Goal: Entertainment & Leisure: Consume media (video, audio)

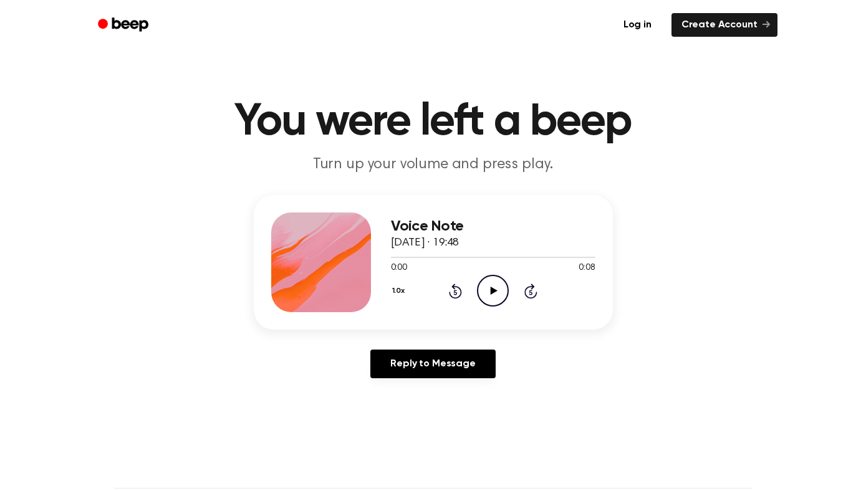
click at [493, 295] on icon "Play Audio" at bounding box center [493, 291] width 32 height 32
click at [493, 295] on icon "Pause Audio" at bounding box center [493, 291] width 32 height 32
click at [496, 286] on icon "Play Audio" at bounding box center [493, 291] width 32 height 32
click at [488, 282] on icon "Play Audio" at bounding box center [493, 291] width 32 height 32
drag, startPoint x: 484, startPoint y: 256, endPoint x: 350, endPoint y: 255, distance: 134.0
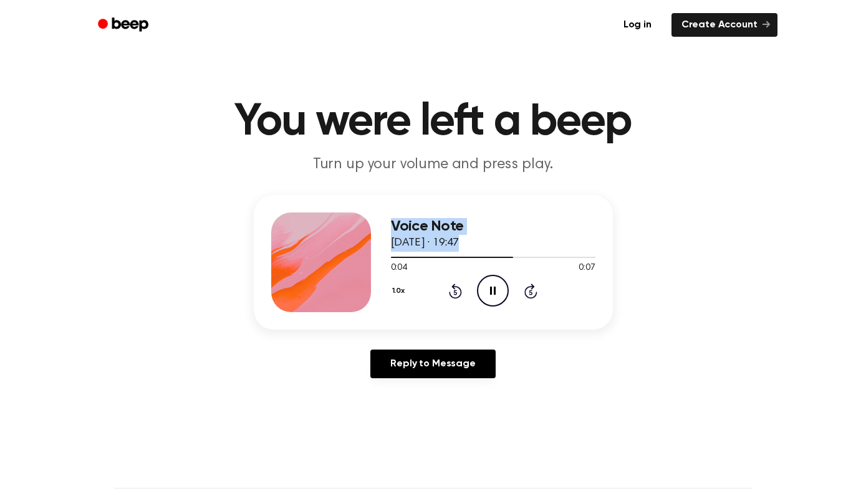
click at [350, 255] on div "Voice Note [DATE] · 19:47 0:04 0:07 Your browser does not support the [object O…" at bounding box center [433, 262] width 359 height 135
click at [615, 267] on div "Voice Note 6 October 2025 · 19:47 0:06 0:07 Your browser does not support the […" at bounding box center [433, 291] width 836 height 193
drag, startPoint x: 532, startPoint y: 256, endPoint x: 417, endPoint y: 257, distance: 115.3
click at [417, 257] on div at bounding box center [493, 257] width 204 height 10
drag, startPoint x: 409, startPoint y: 259, endPoint x: 357, endPoint y: 259, distance: 51.7
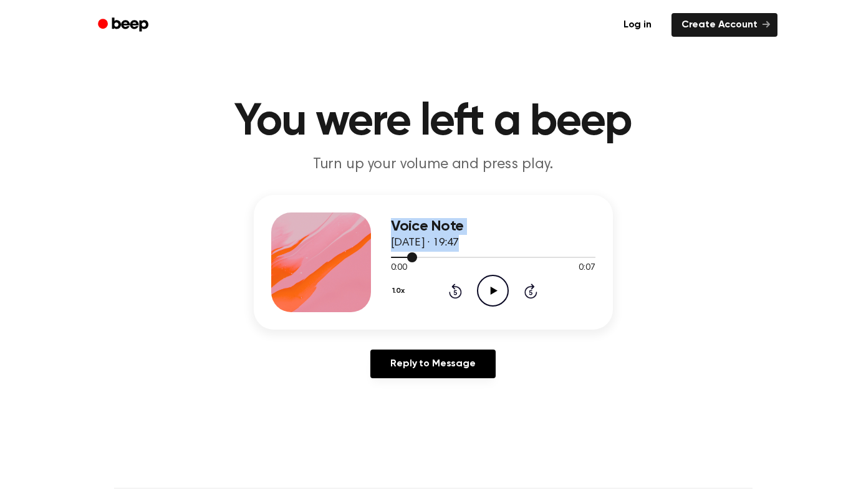
click at [357, 259] on div "Voice Note 6 October 2025 · 19:47 0:00 0:07 Your browser does not support the […" at bounding box center [433, 262] width 359 height 135
drag, startPoint x: 417, startPoint y: 256, endPoint x: 385, endPoint y: 256, distance: 31.8
click at [385, 256] on div "Voice Note 6 October 2025 · 19:47 0:00 0:07 Your browser does not support the […" at bounding box center [433, 262] width 359 height 135
click at [397, 259] on div at bounding box center [493, 257] width 204 height 10
click at [501, 289] on icon "Play Audio" at bounding box center [493, 291] width 32 height 32
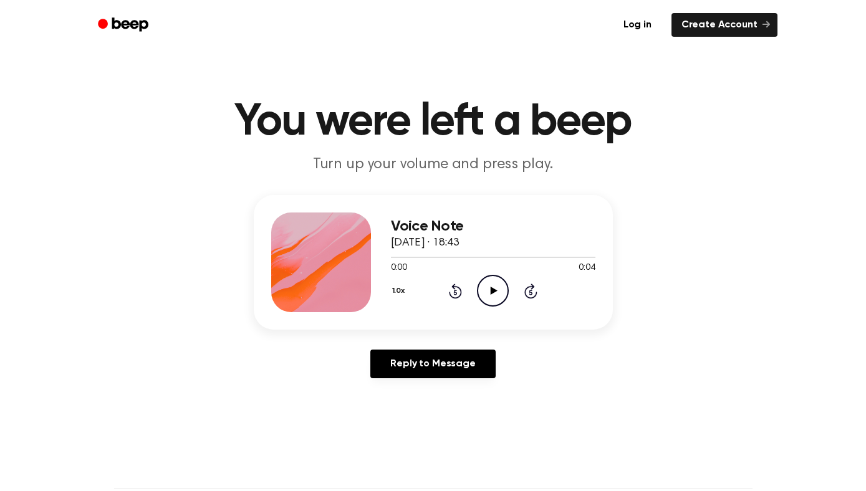
click at [487, 282] on icon "Play Audio" at bounding box center [493, 291] width 32 height 32
click at [488, 292] on icon "Play Audio" at bounding box center [493, 291] width 32 height 32
click at [484, 282] on icon "Pause Audio" at bounding box center [493, 291] width 32 height 32
drag, startPoint x: 417, startPoint y: 257, endPoint x: 378, endPoint y: 257, distance: 38.7
click at [378, 257] on div "Voice Note 6 October 2025 · 18:43 0:03 0:28 Your browser does not support the […" at bounding box center [433, 262] width 359 height 135
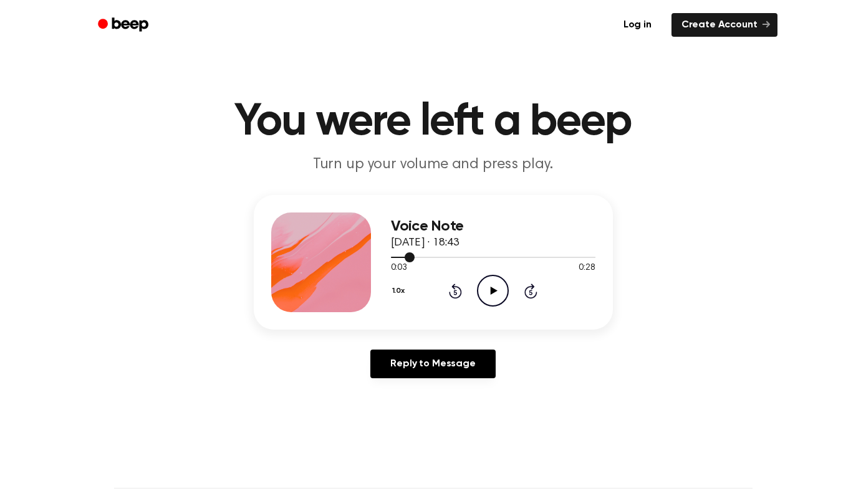
click at [415, 257] on div at bounding box center [493, 257] width 204 height 1
drag, startPoint x: 407, startPoint y: 257, endPoint x: 378, endPoint y: 256, distance: 29.3
click at [378, 256] on div "Voice Note 6 October 2025 · 18:43 0:03 0:28 Your browser does not support the […" at bounding box center [433, 262] width 359 height 135
click at [394, 257] on div at bounding box center [403, 257] width 25 height 1
click at [495, 296] on icon "Play Audio" at bounding box center [493, 291] width 32 height 32
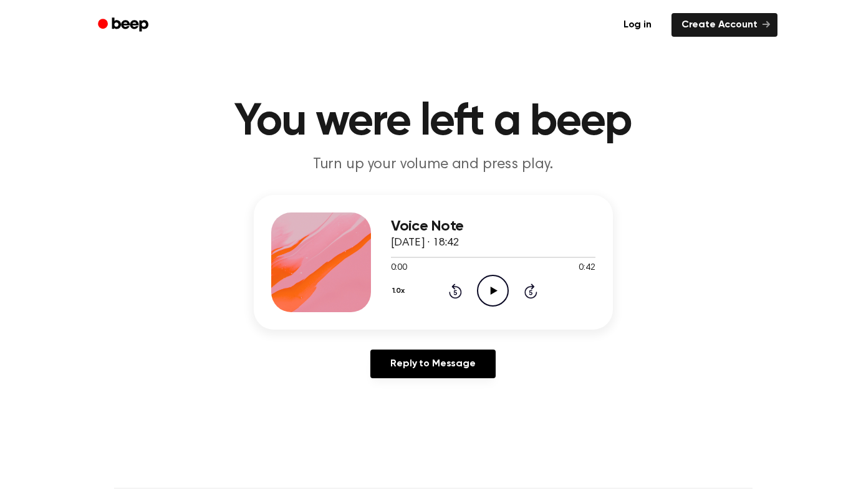
click at [494, 289] on icon at bounding box center [494, 291] width 7 height 8
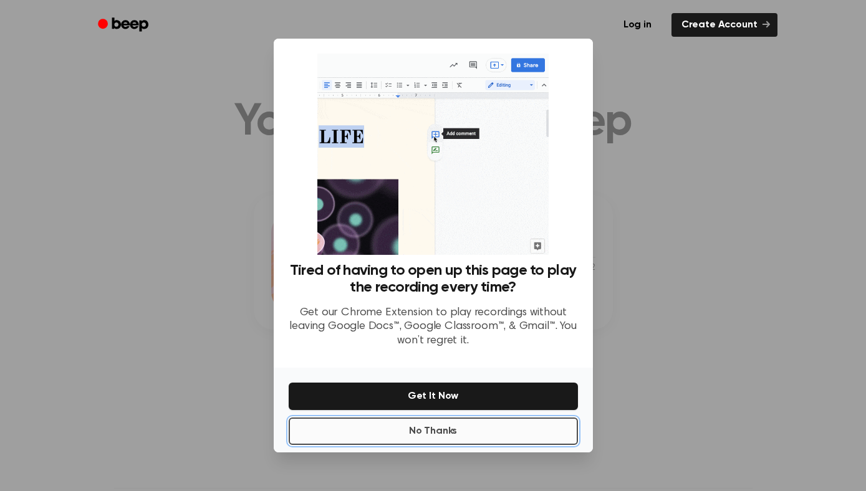
click at [449, 431] on button "No Thanks" at bounding box center [433, 431] width 289 height 27
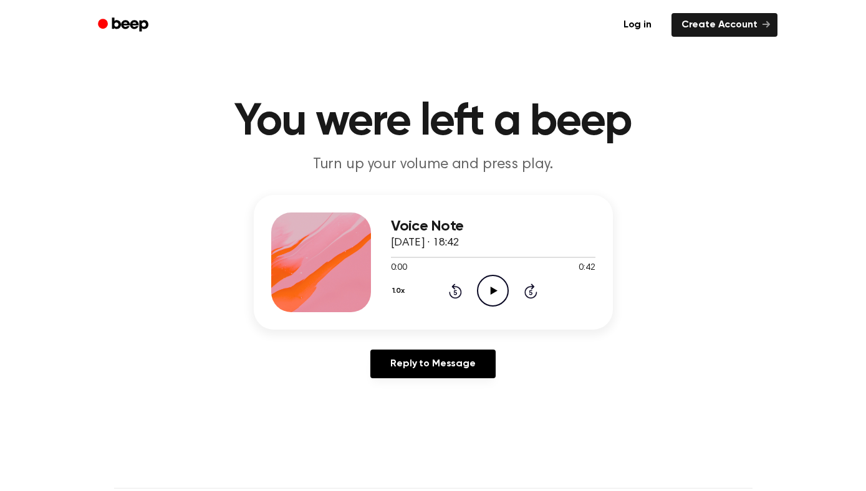
click at [496, 289] on icon "Play Audio" at bounding box center [493, 291] width 32 height 32
click at [483, 296] on icon "Play Audio" at bounding box center [493, 291] width 32 height 32
drag, startPoint x: 467, startPoint y: 257, endPoint x: 388, endPoint y: 257, distance: 78.6
click at [388, 257] on div "Voice Note 6 October 2025 · 18:41 0:07 0:20 Your browser does not support the […" at bounding box center [433, 262] width 359 height 135
click at [392, 257] on div at bounding box center [434, 257] width 86 height 1
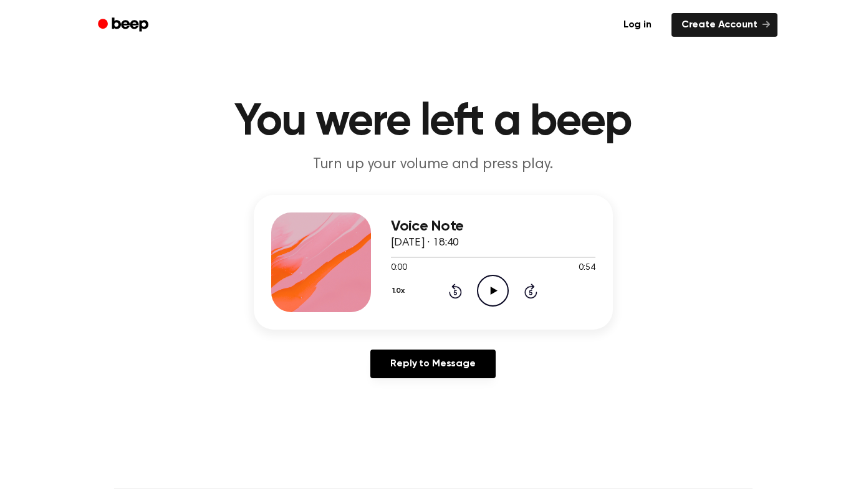
click at [480, 287] on icon "Play Audio" at bounding box center [493, 291] width 32 height 32
